Goal: Submit feedback/report problem

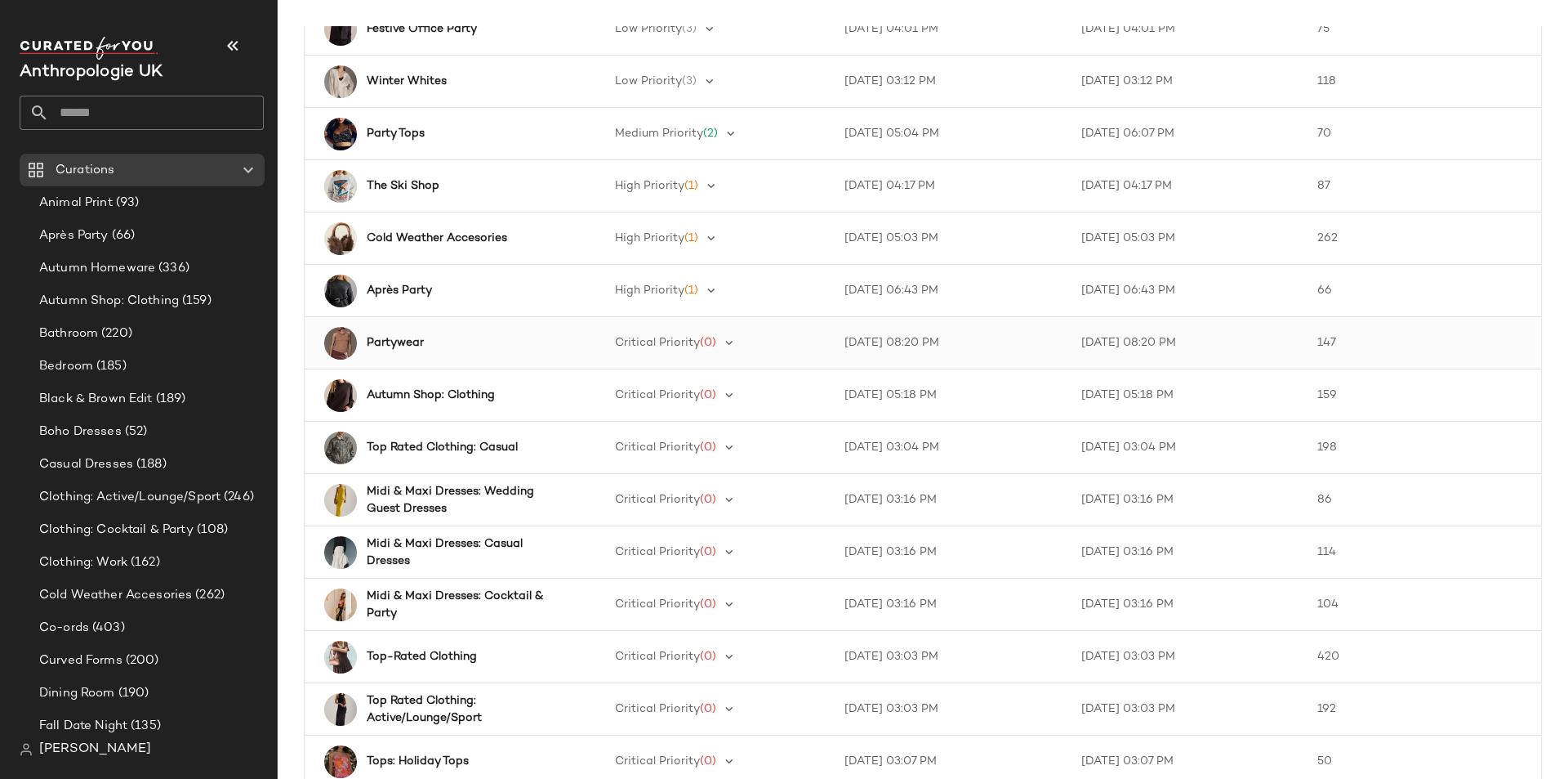
scroll to position [409, 0]
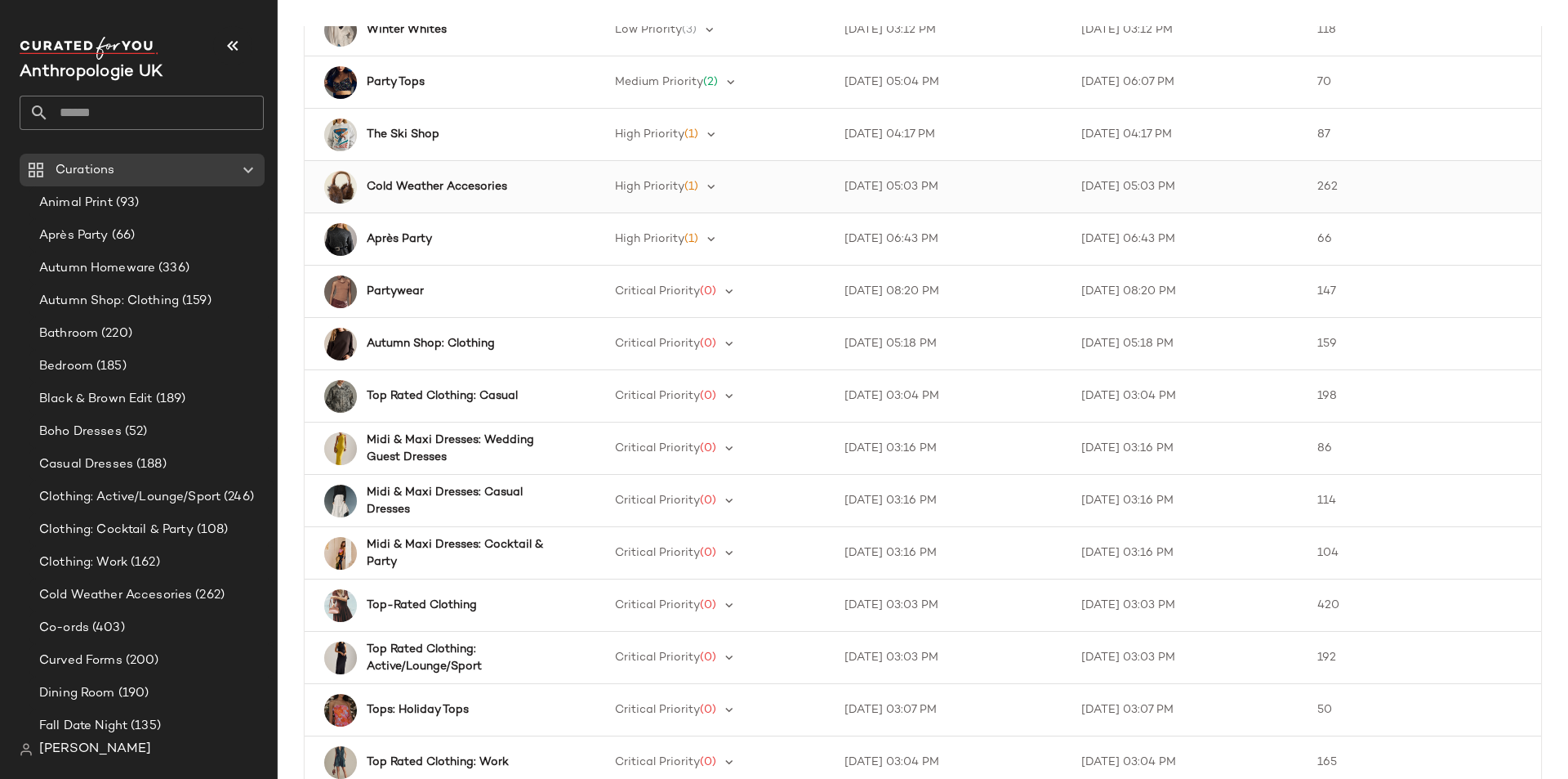
click at [447, 177] on div "Cold Weather Accesories" at bounding box center [451, 187] width 261 height 33
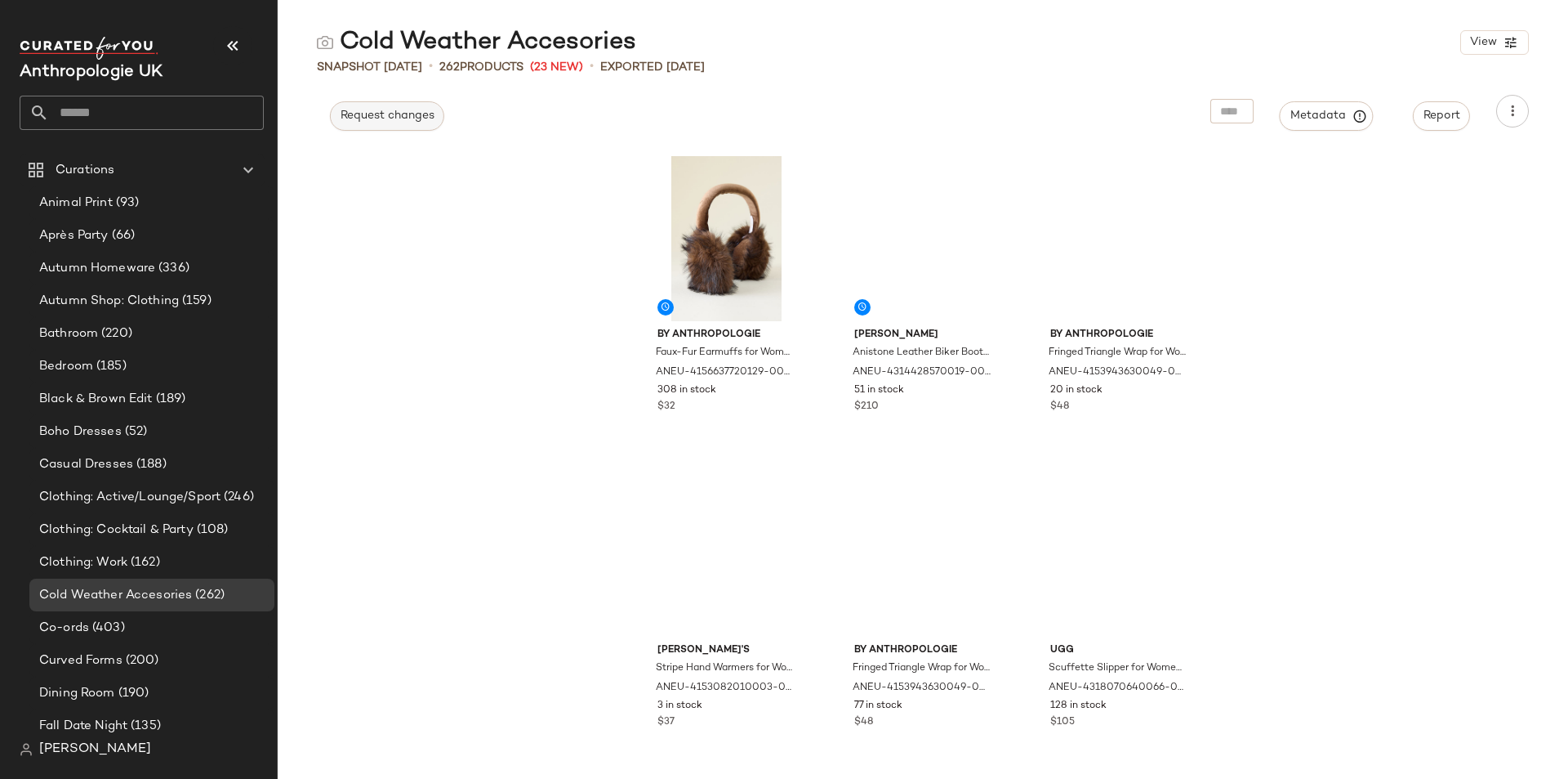
click at [388, 118] on span "Request changes" at bounding box center [387, 117] width 94 height 13
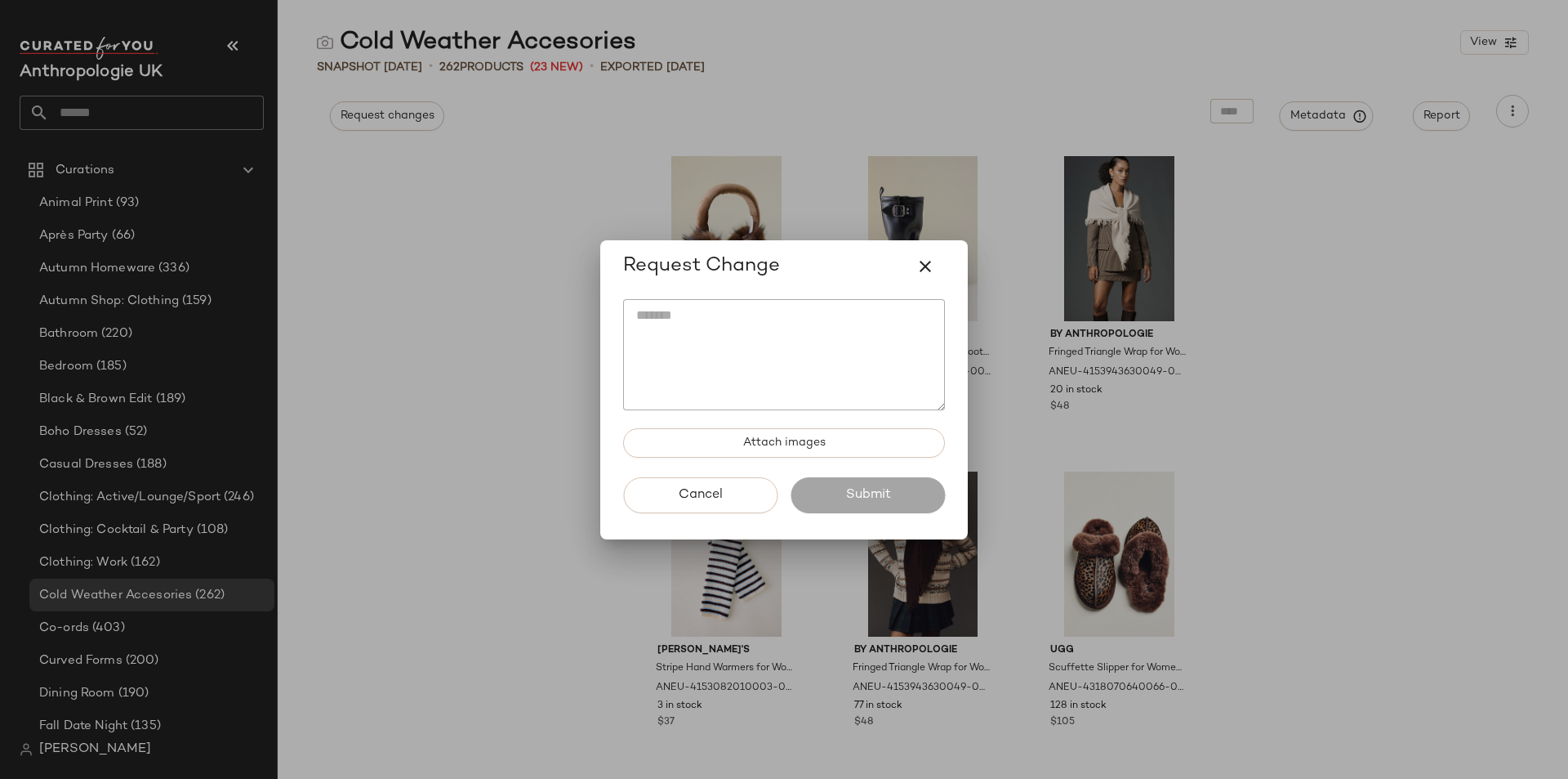
click at [756, 299] on textarea at bounding box center [784, 354] width 322 height 111
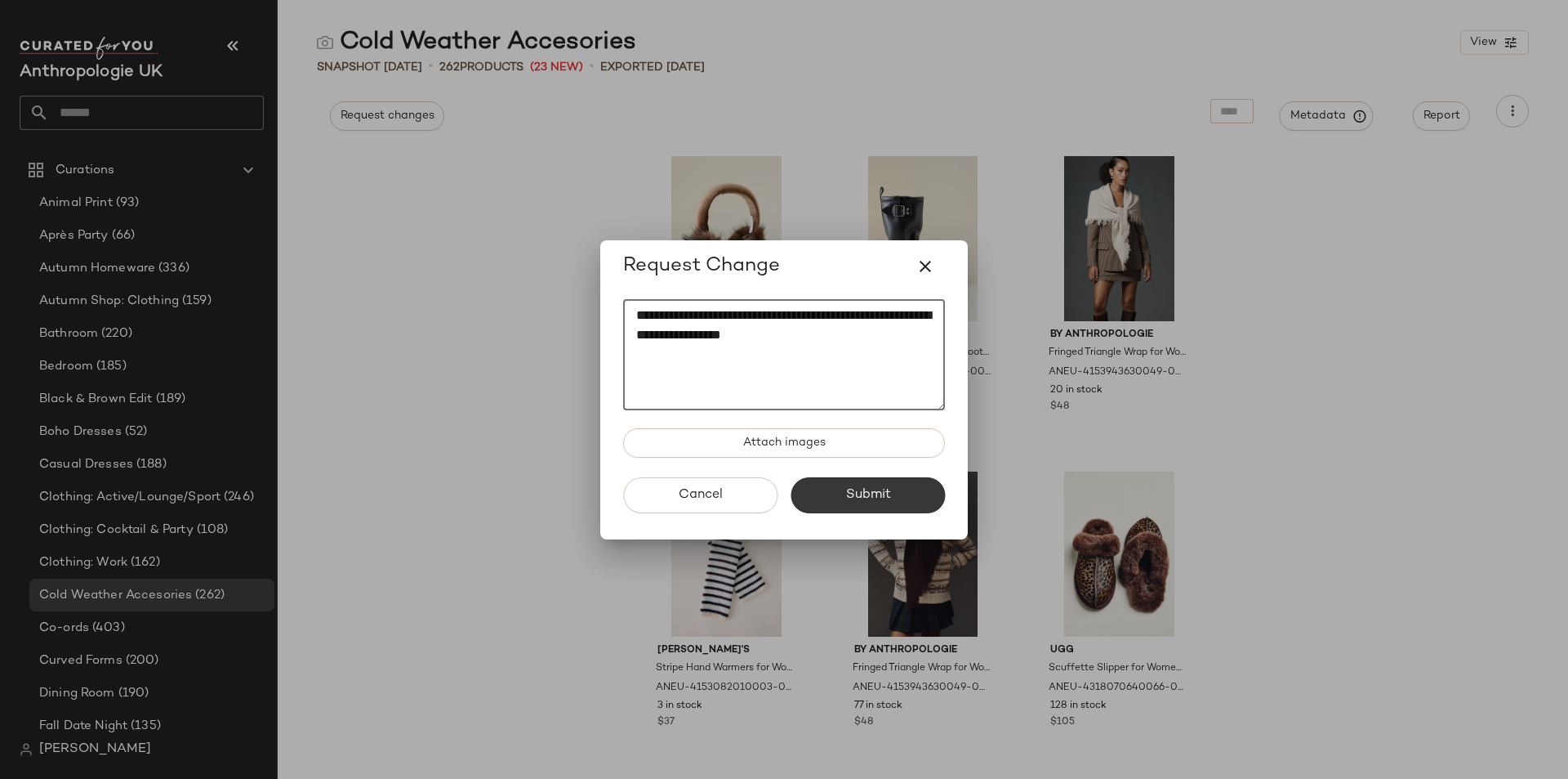
type textarea "**********"
click at [856, 496] on span "Submit" at bounding box center [866, 495] width 45 height 15
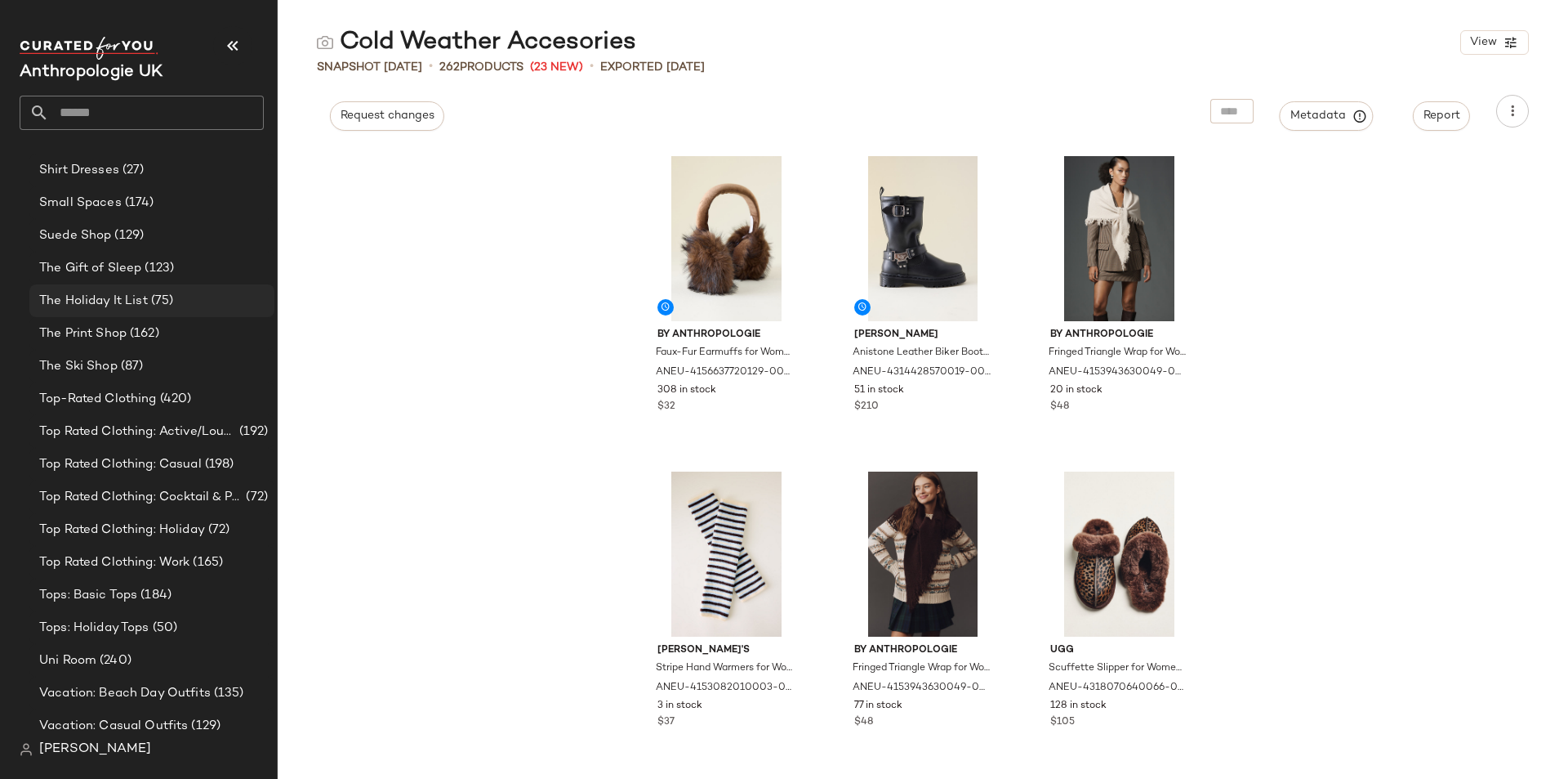
scroll to position [1154, 0]
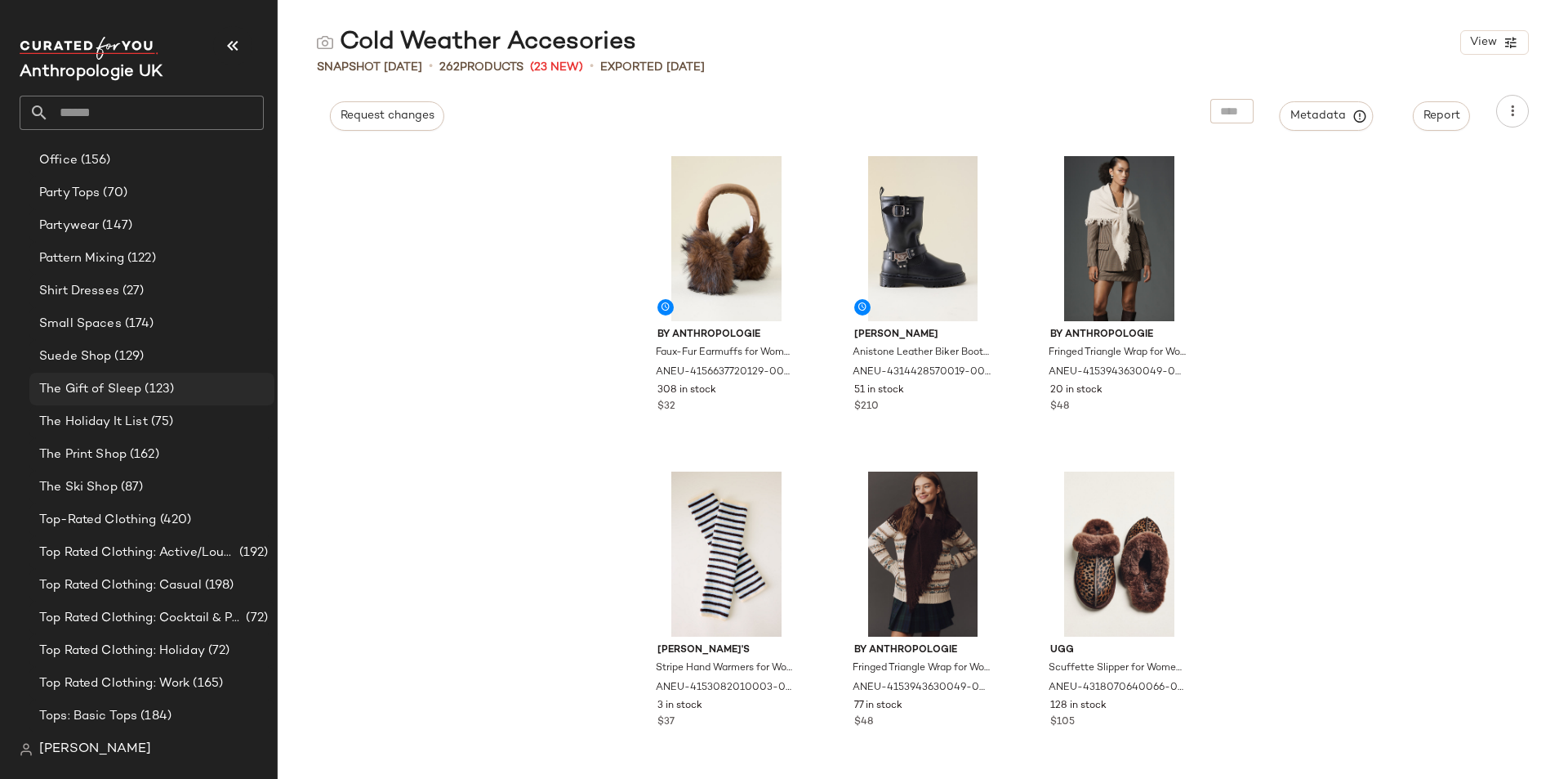
click at [123, 383] on span "The Gift of Sleep" at bounding box center [91, 389] width 102 height 18
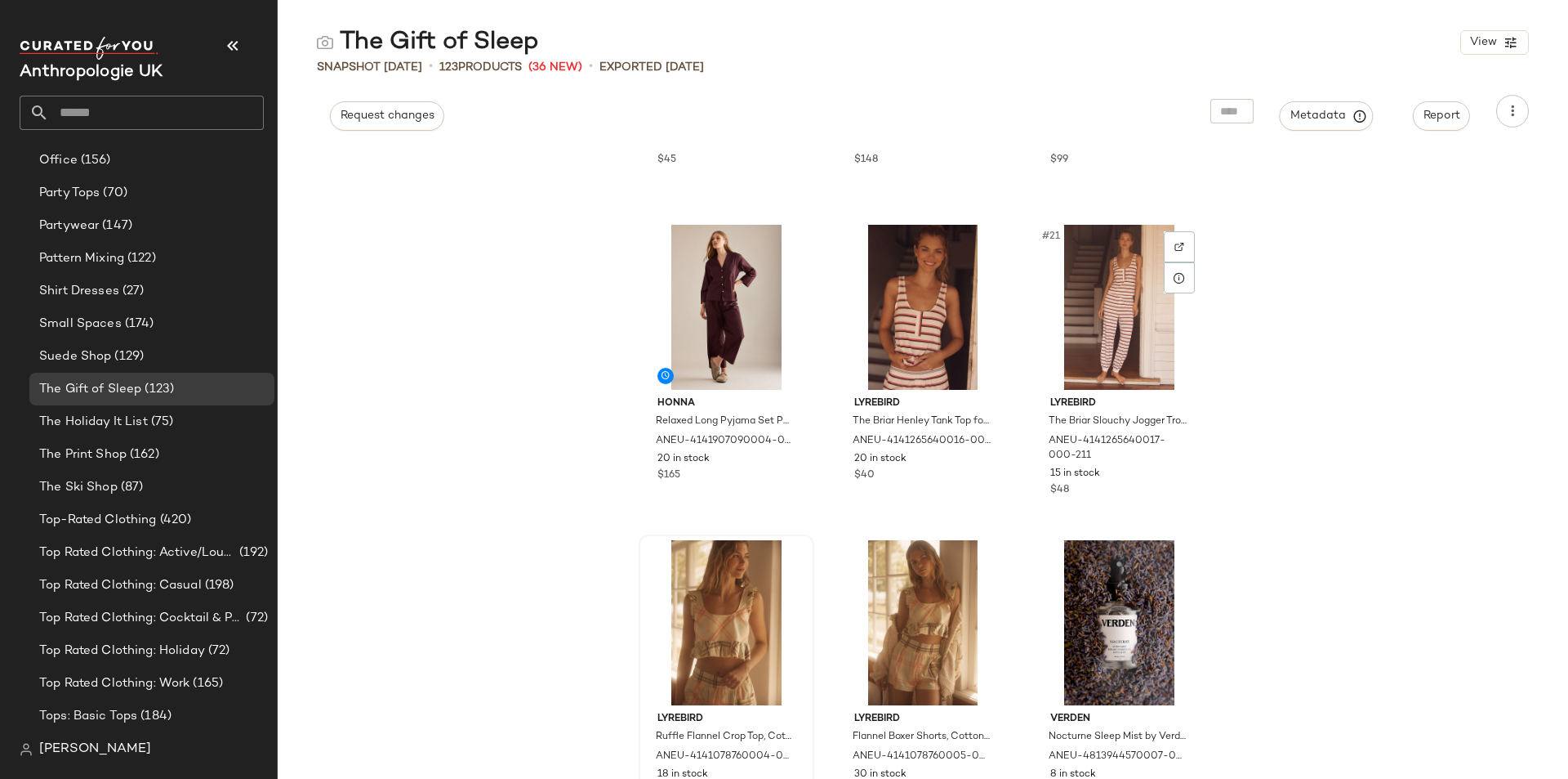
scroll to position [2055, 0]
